Goal: Task Accomplishment & Management: Use online tool/utility

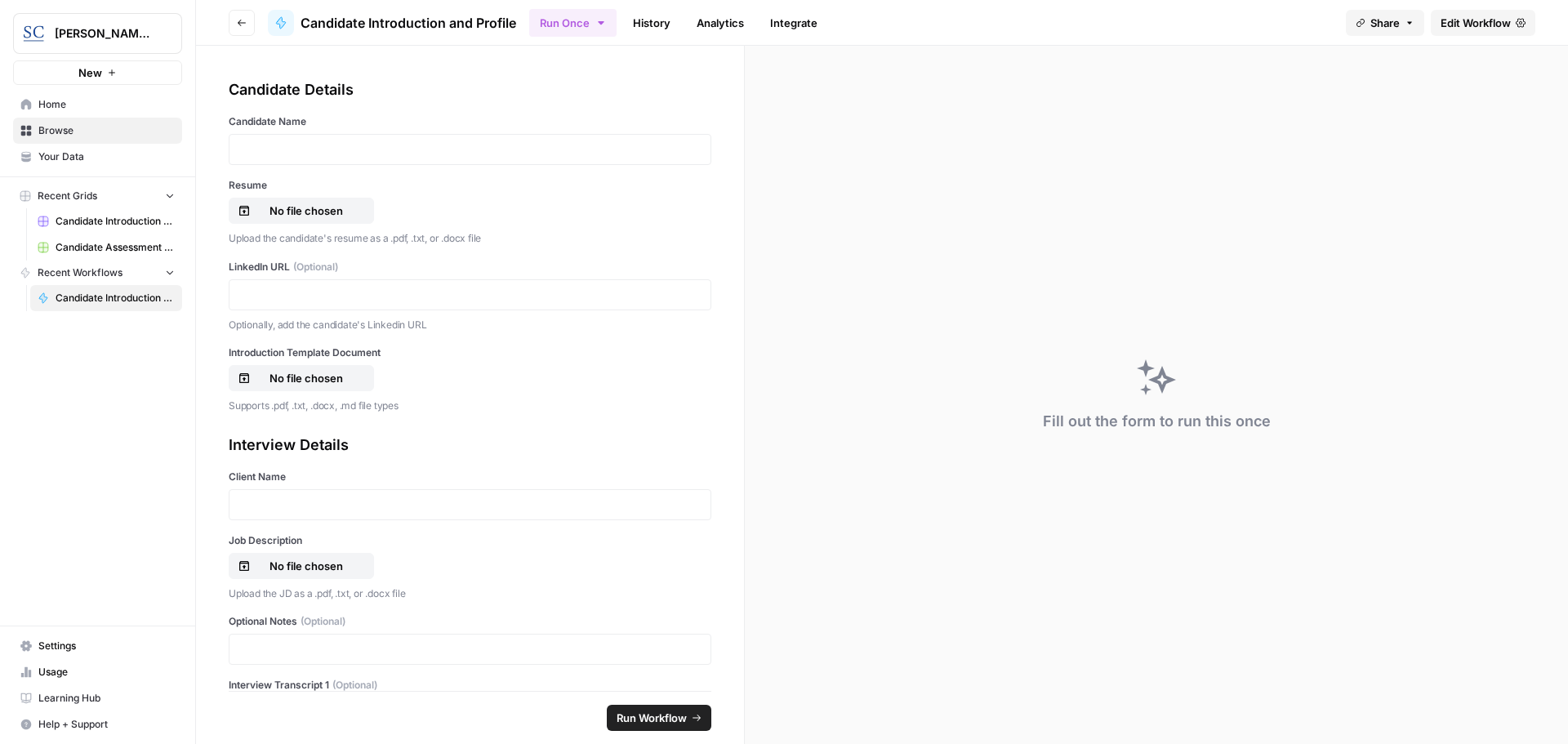
click at [11, 476] on div "[PERSON_NAME] [GEOGRAPHIC_DATA] New Home Browse Your Data Recent Grids Candidat…" at bounding box center [98, 372] width 196 height 744
click at [58, 687] on link "Learning Hub" at bounding box center [97, 698] width 169 height 26
click at [417, 92] on div "Candidate Details" at bounding box center [469, 90] width 482 height 23
click at [1511, 34] on link "Edit Workflow" at bounding box center [1482, 23] width 105 height 26
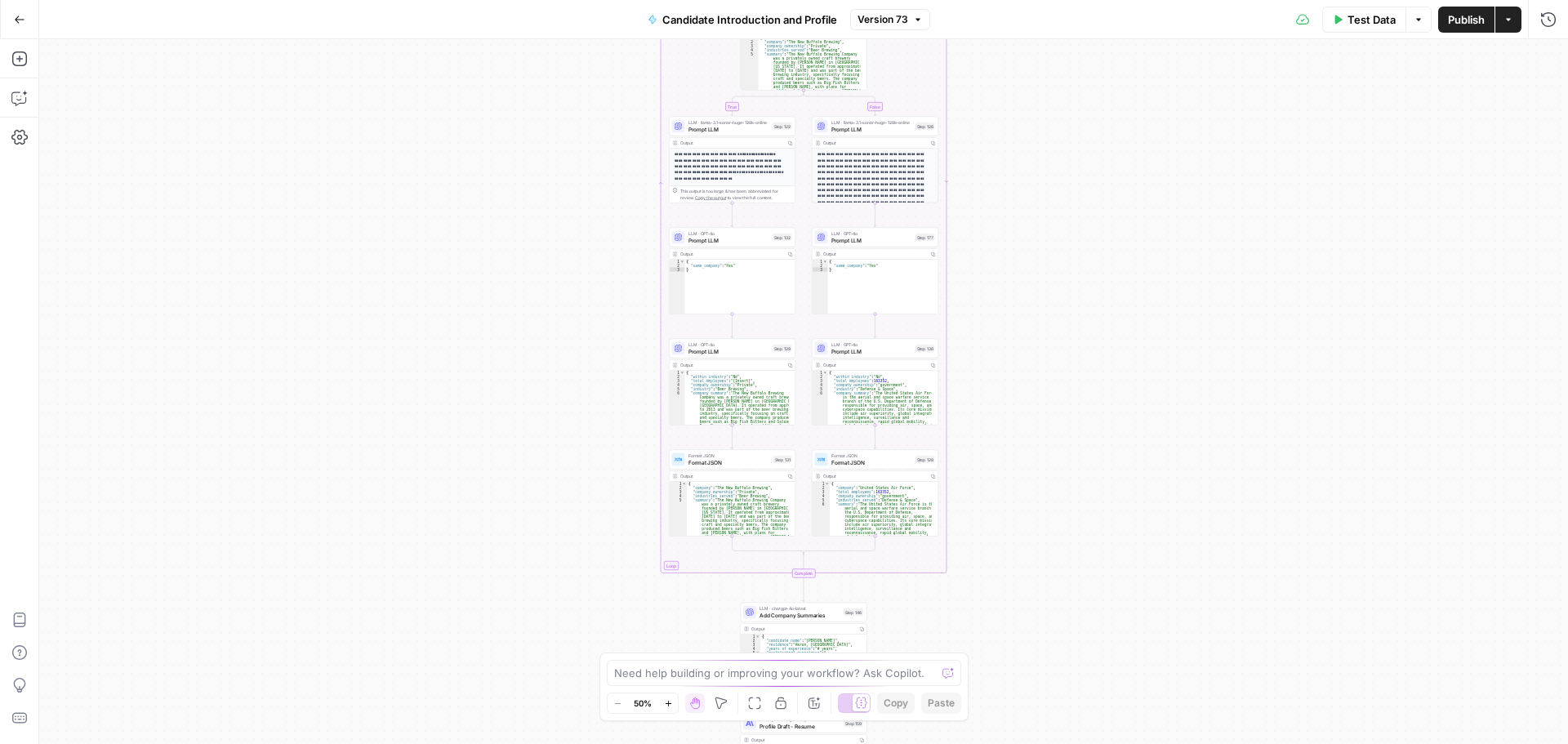
click at [670, 706] on icon "button" at bounding box center [668, 703] width 9 height 9
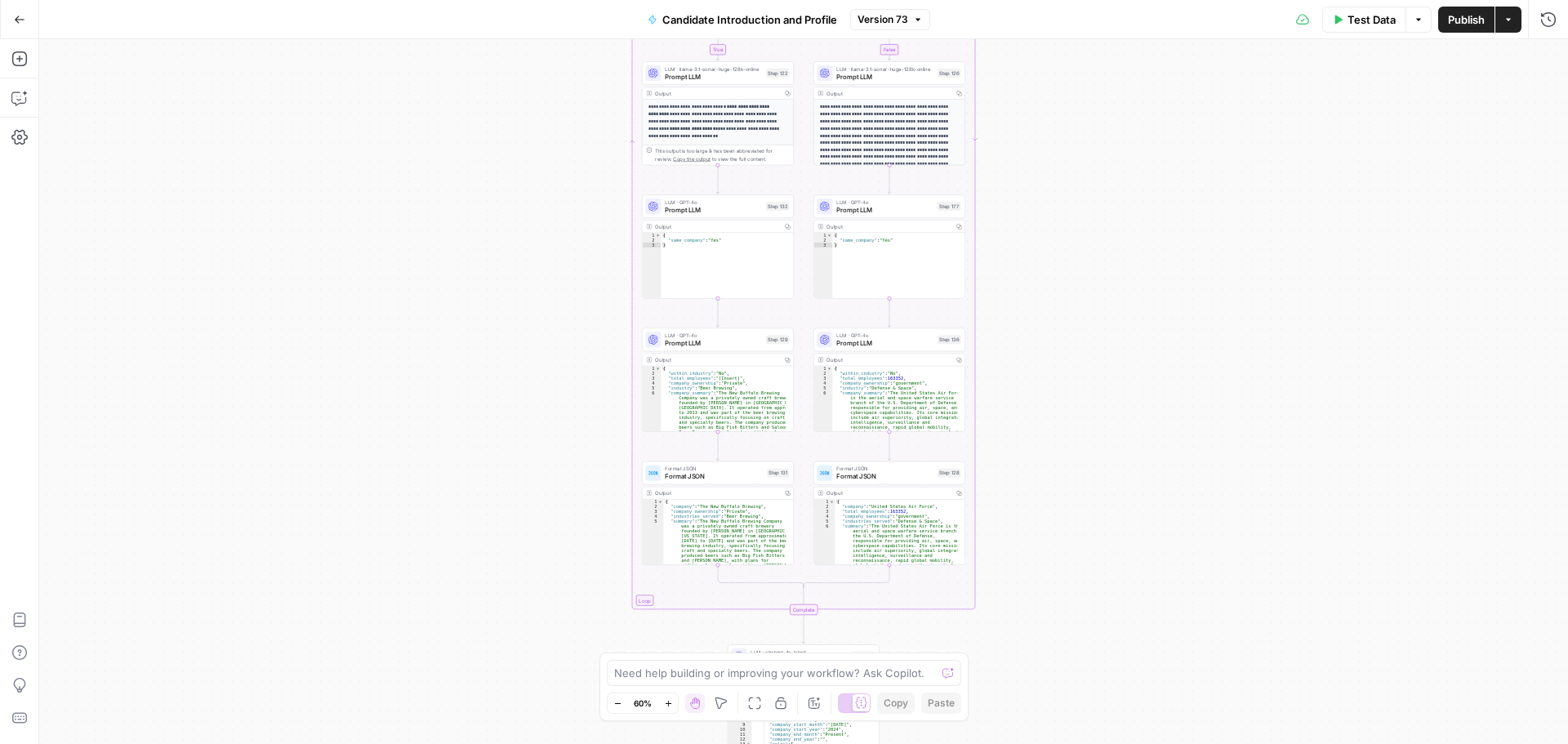
click at [670, 706] on icon "button" at bounding box center [668, 703] width 9 height 9
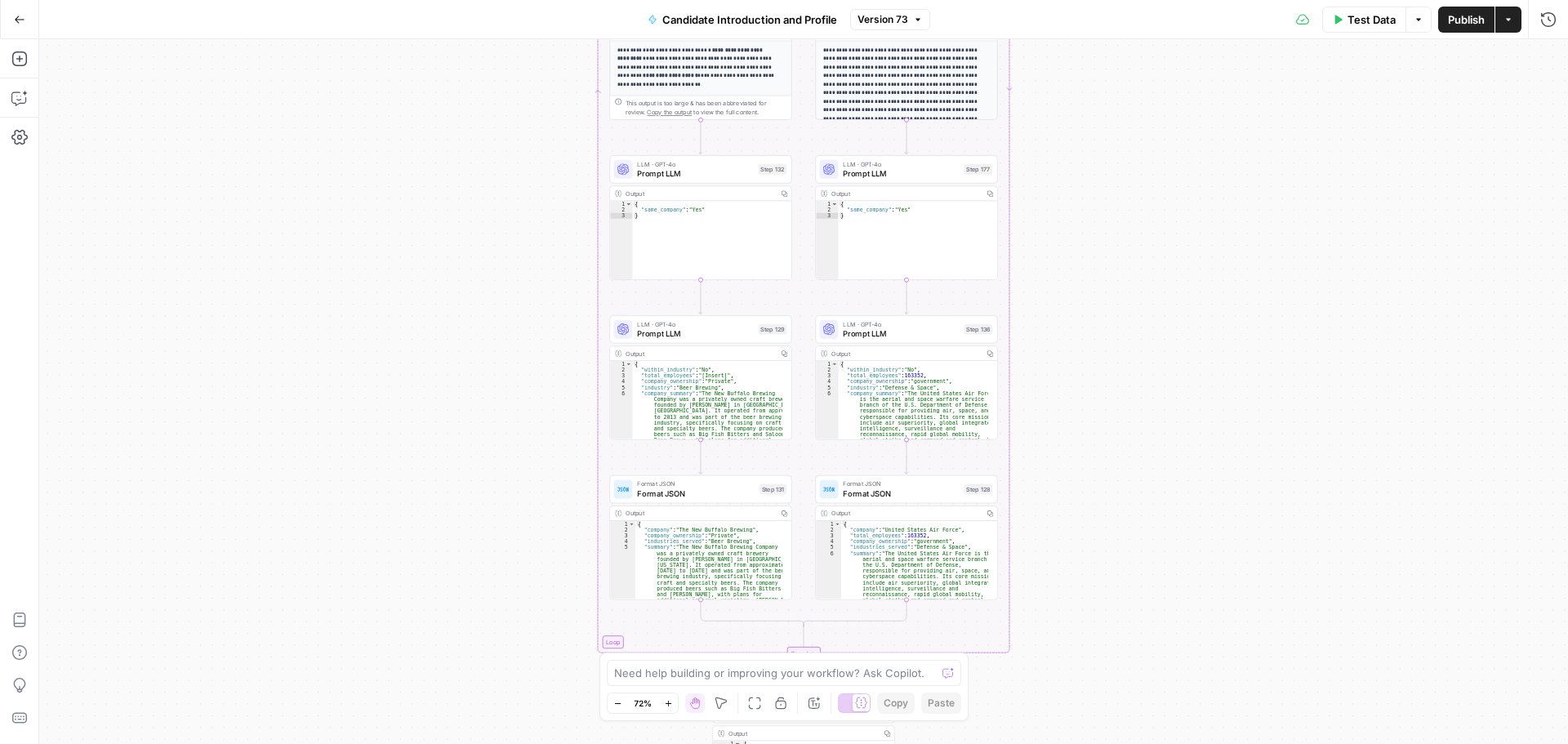
click at [670, 706] on icon "button" at bounding box center [668, 703] width 9 height 9
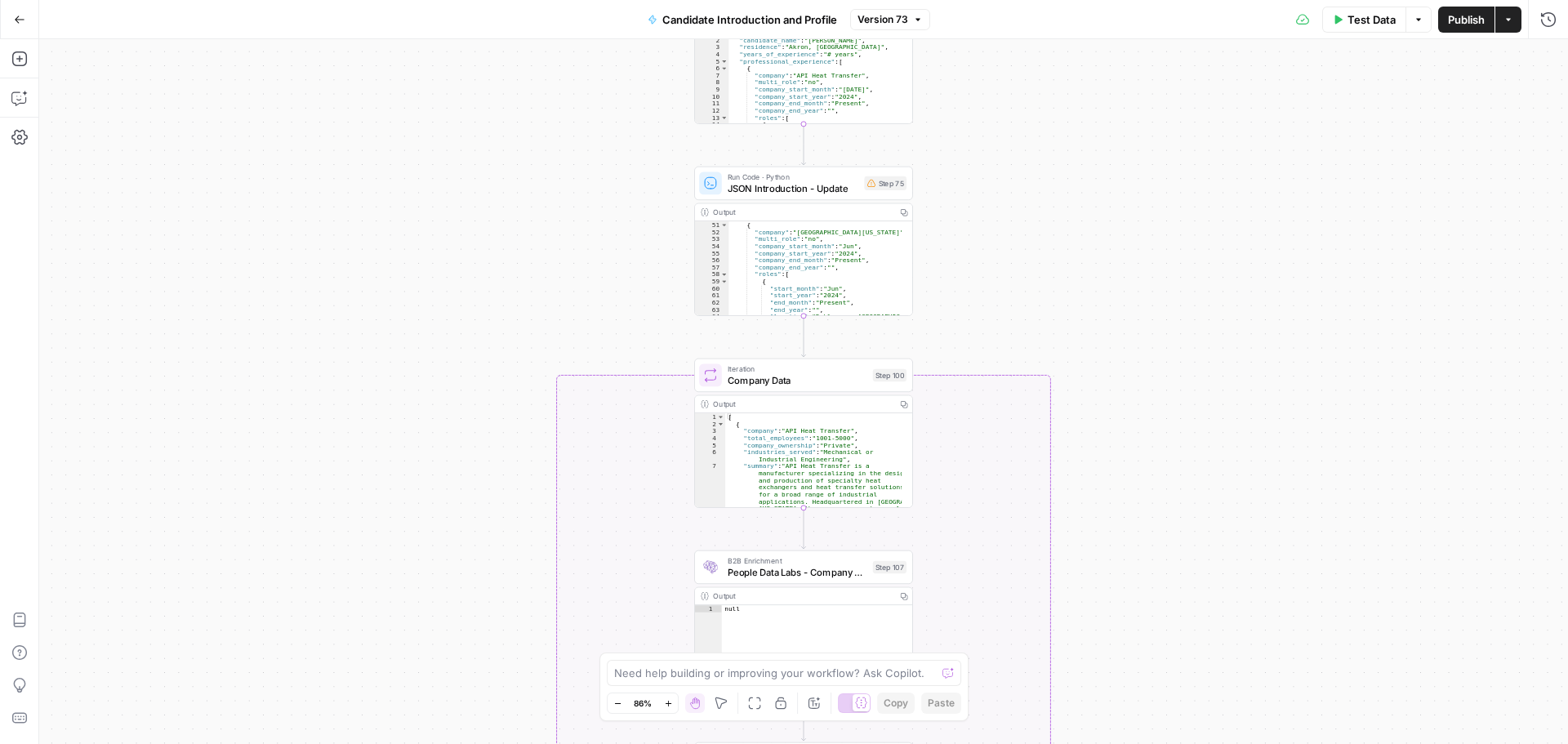
scroll to position [490, 0]
